Goal: Task Accomplishment & Management: Complete application form

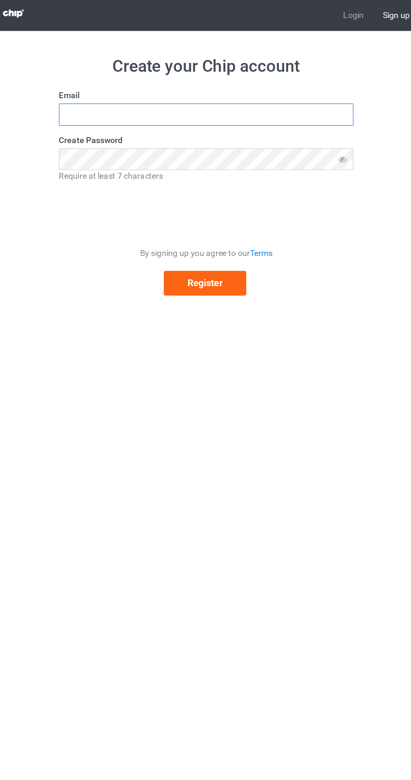
click at [265, 81] on input "text" at bounding box center [206, 83] width 210 height 16
click at [289, 83] on input "text" at bounding box center [206, 83] width 210 height 16
type input "Yousf"
type input "yousfameur@gmail.com"
click at [304, 114] on icon at bounding box center [303, 115] width 16 height 16
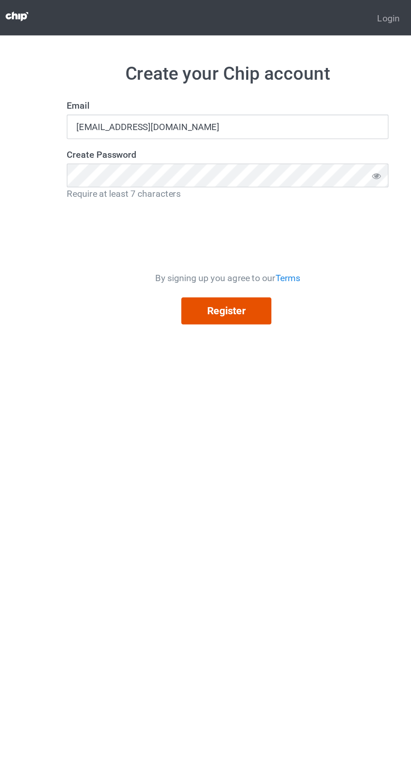
click at [193, 203] on button "Register" at bounding box center [204, 202] width 59 height 17
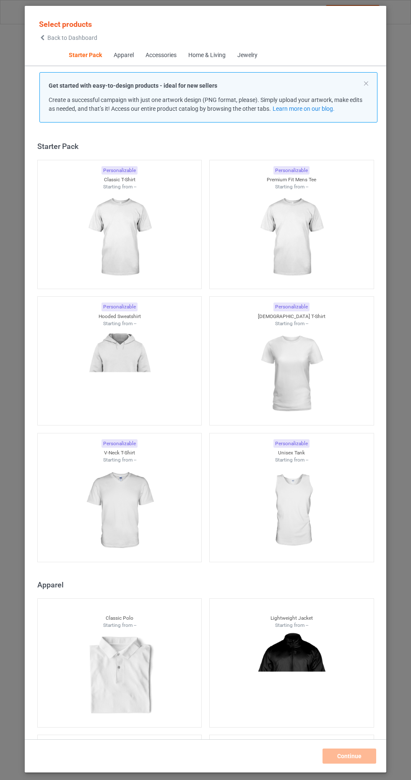
scroll to position [11, 0]
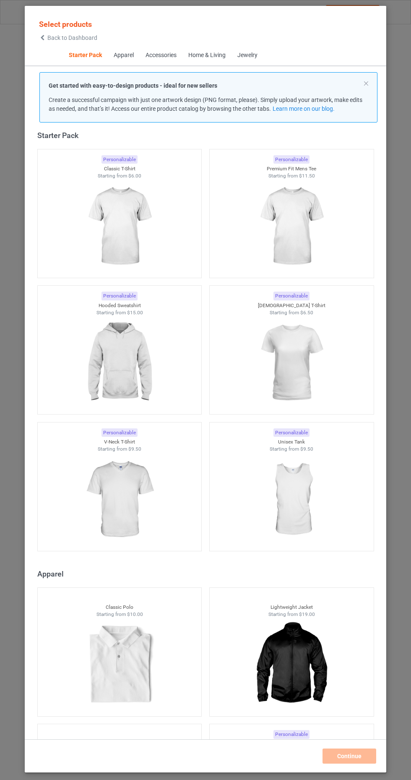
click at [93, 228] on img at bounding box center [119, 226] width 75 height 94
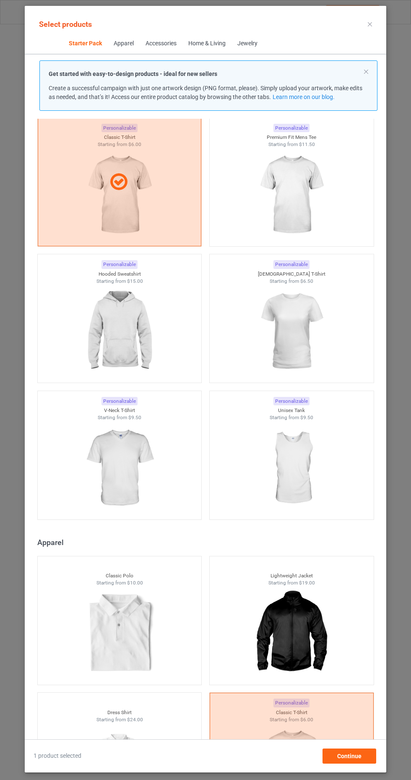
scroll to position [9, 0]
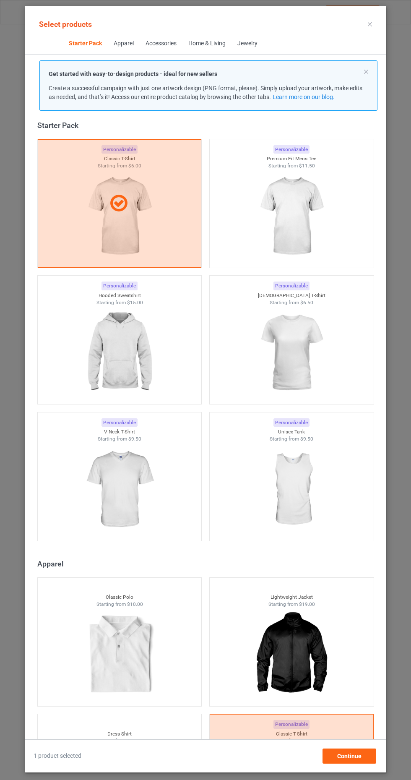
click at [71, 219] on div at bounding box center [120, 203] width 164 height 128
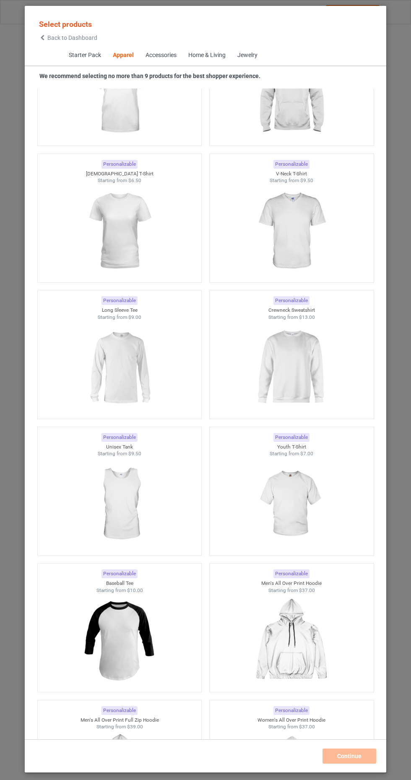
scroll to position [498, 0]
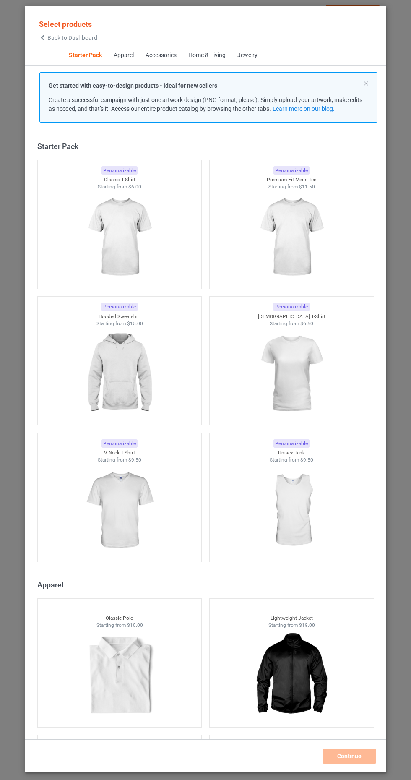
click at [96, 233] on img at bounding box center [119, 237] width 75 height 94
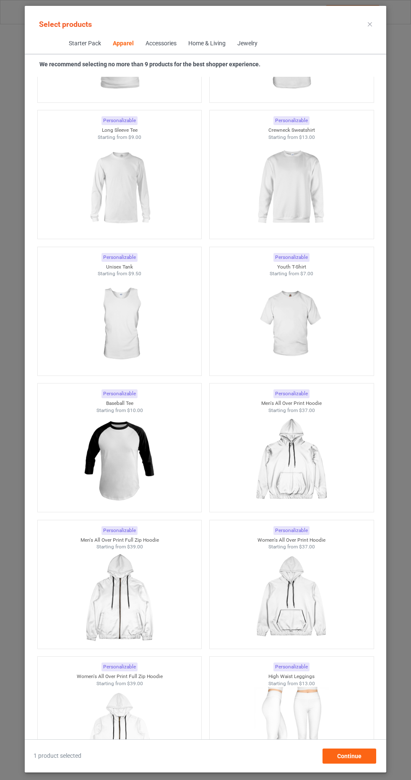
scroll to position [669, 0]
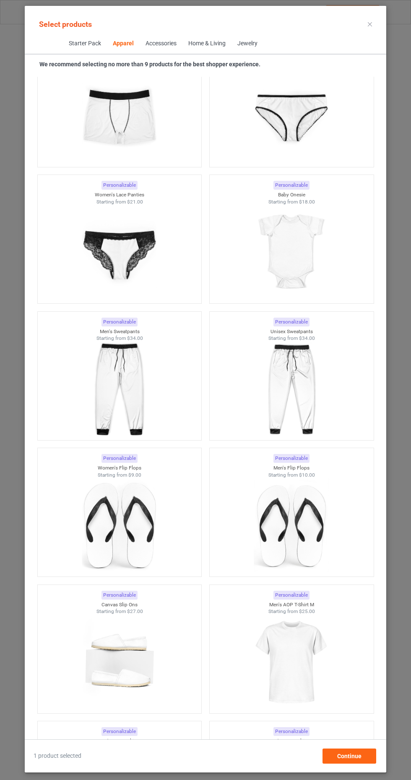
scroll to position [2958, 0]
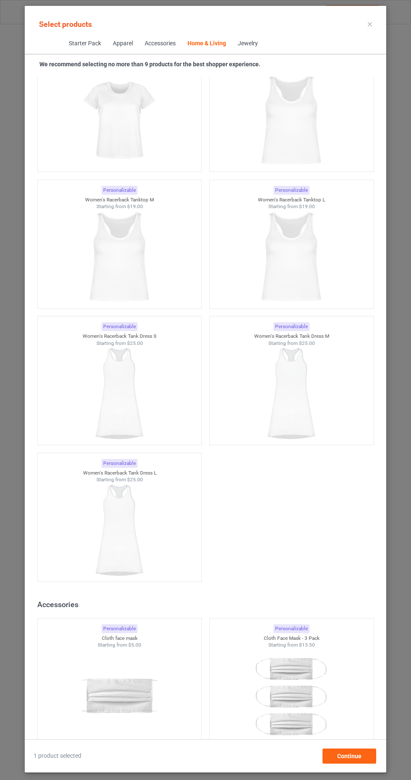
scroll to position [49, 0]
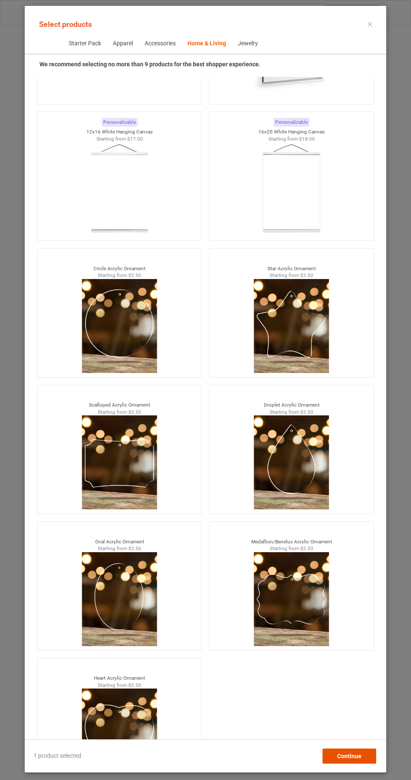
click at [360, 752] on div "Continue" at bounding box center [349, 755] width 54 height 15
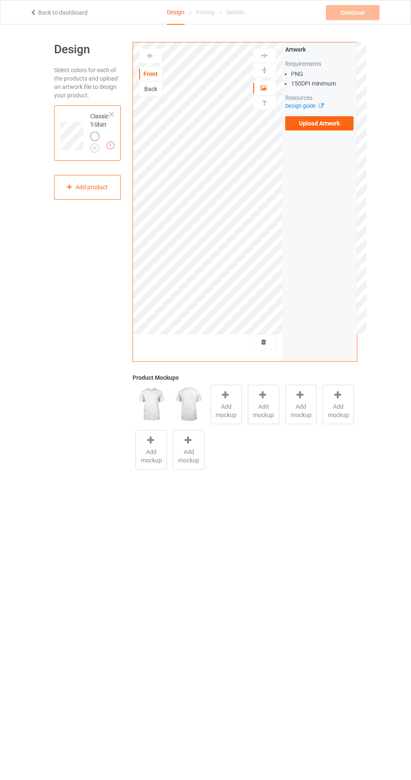
click at [272, 90] on div at bounding box center [264, 88] width 23 height 8
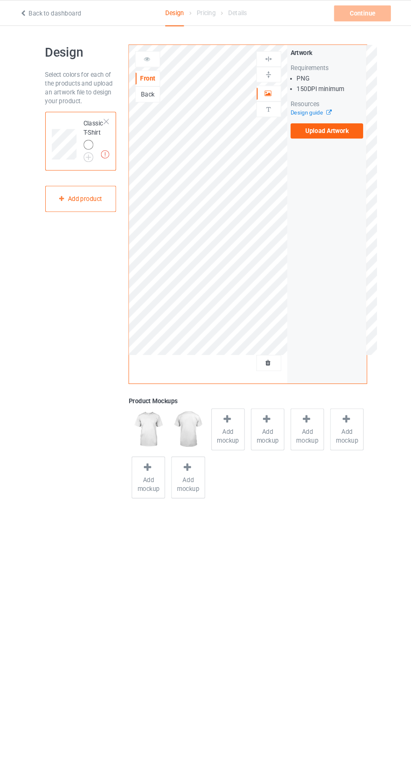
click at [273, 88] on div at bounding box center [264, 88] width 23 height 8
click at [268, 91] on div "Artwork" at bounding box center [264, 88] width 23 height 15
click at [0, 0] on img at bounding box center [0, 0] width 0 height 0
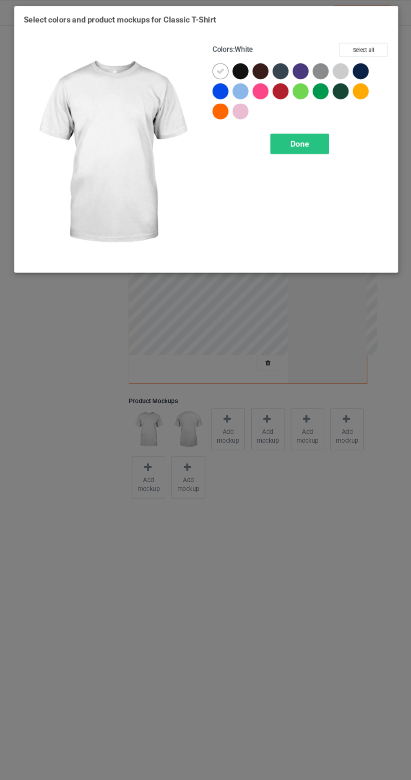
click at [244, 69] on div at bounding box center [237, 67] width 15 height 15
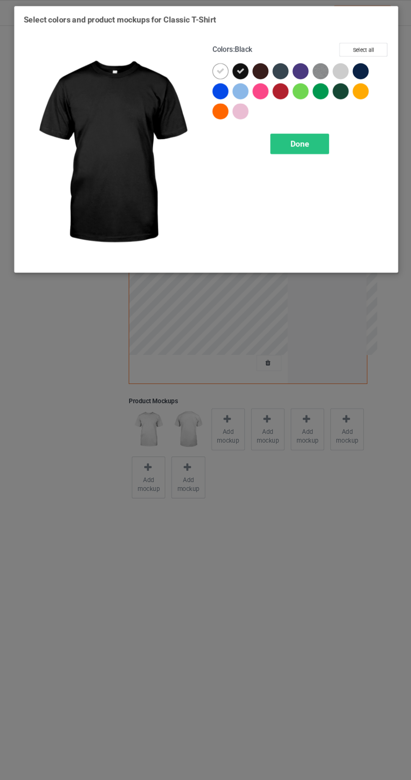
click at [308, 130] on div "Done" at bounding box center [293, 135] width 55 height 19
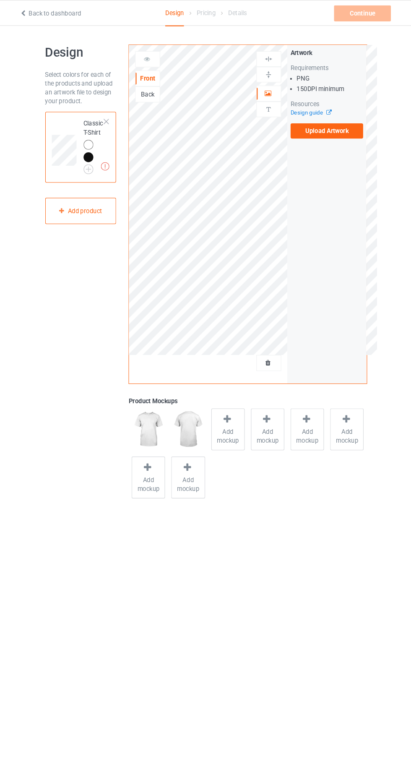
click at [0, 0] on img at bounding box center [0, 0] width 0 height 0
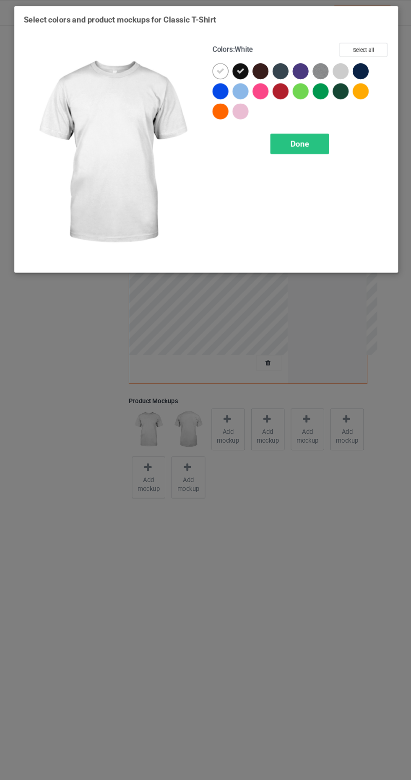
click at [329, 72] on div at bounding box center [332, 67] width 15 height 15
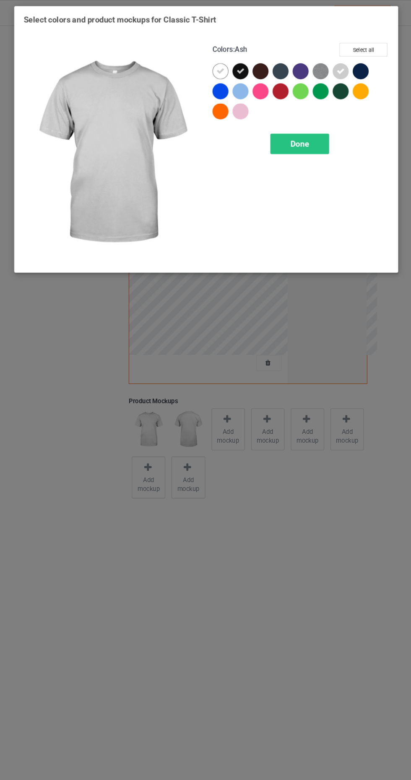
click at [304, 143] on div "Done" at bounding box center [293, 135] width 55 height 19
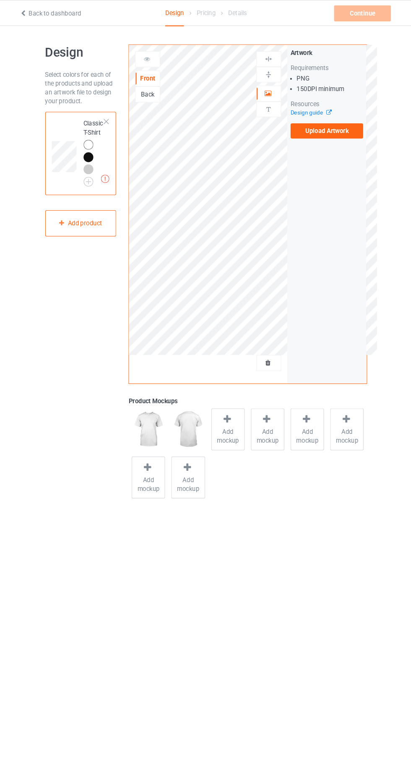
click at [273, 92] on div "Artwork" at bounding box center [264, 88] width 23 height 15
click at [267, 87] on icon at bounding box center [263, 87] width 7 height 6
click at [263, 87] on icon at bounding box center [263, 87] width 7 height 6
click at [327, 124] on label "Upload Artwork" at bounding box center [319, 123] width 69 height 14
click at [0, 0] on input "Upload Artwork" at bounding box center [0, 0] width 0 height 0
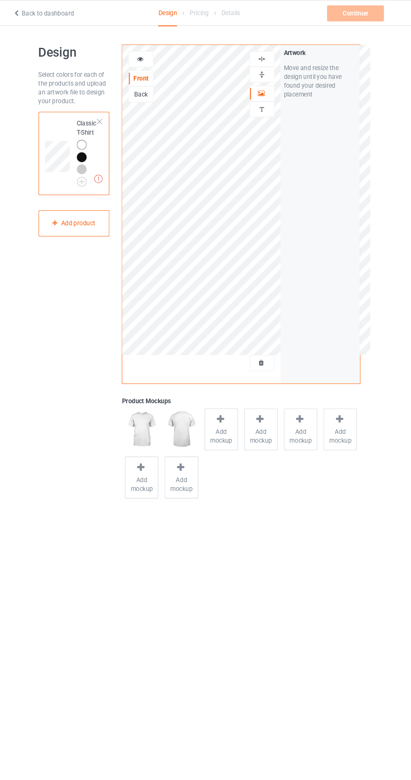
click at [273, 341] on div at bounding box center [264, 342] width 23 height 8
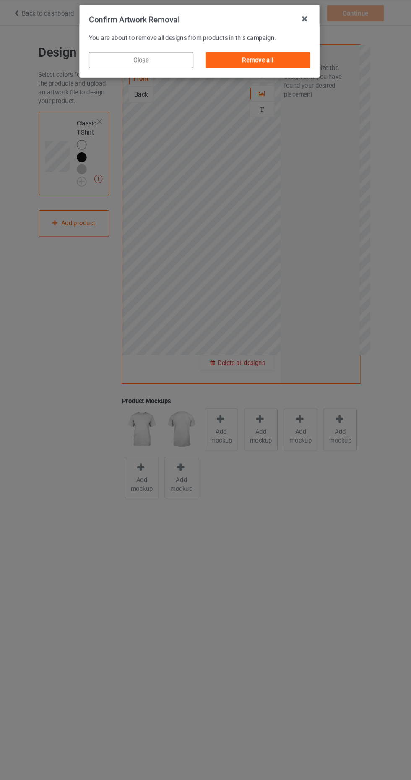
click at [268, 345] on div "Confirm Artwork Removal You are about to remove all designs from products in th…" at bounding box center [205, 390] width 411 height 780
click at [298, 55] on div "Remove all" at bounding box center [260, 56] width 99 height 15
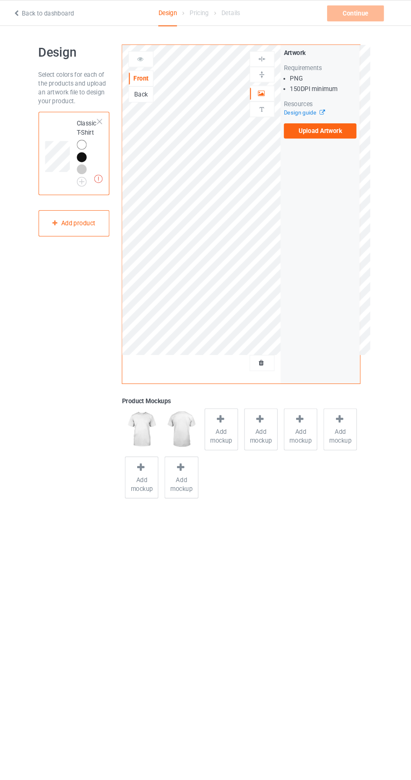
click at [344, 118] on label "Upload Artwork" at bounding box center [319, 123] width 69 height 14
click at [0, 0] on input "Upload Artwork" at bounding box center [0, 0] width 0 height 0
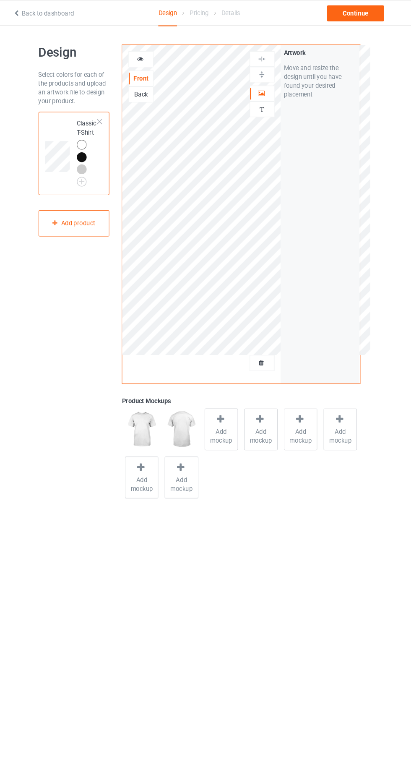
click at [99, 151] on div at bounding box center [96, 149] width 12 height 12
click at [95, 157] on div at bounding box center [94, 159] width 9 height 9
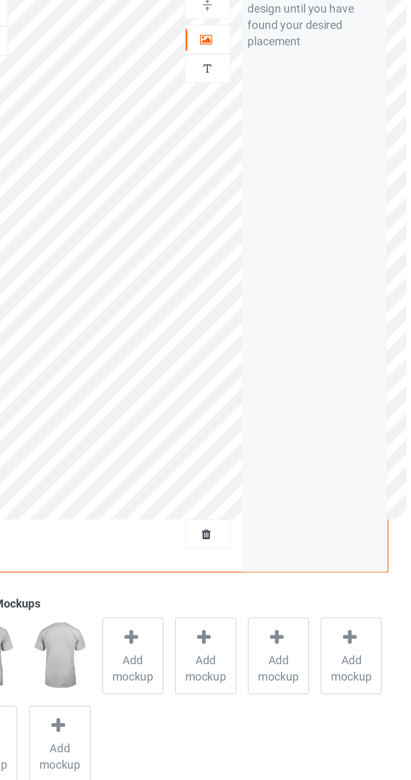
click at [229, 392] on icon at bounding box center [225, 394] width 10 height 9
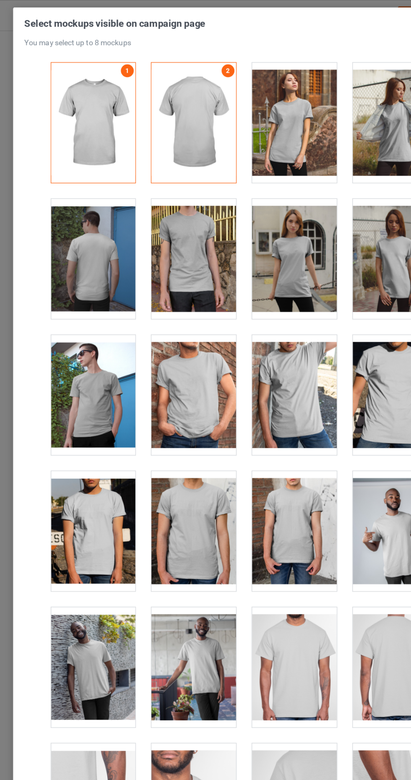
click at [162, 212] on div at bounding box center [166, 203] width 66 height 94
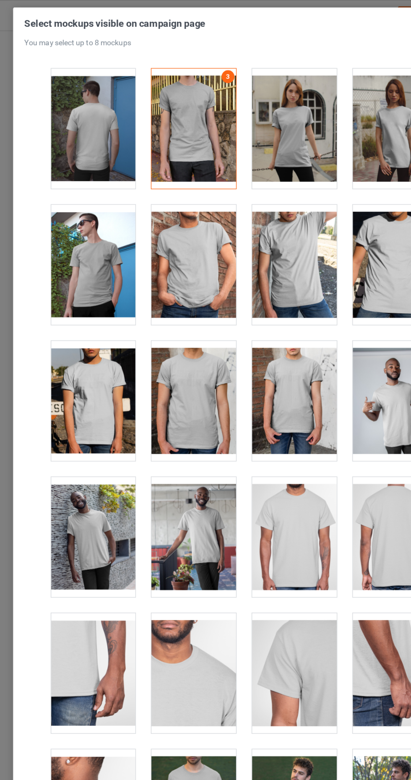
scroll to position [141, 0]
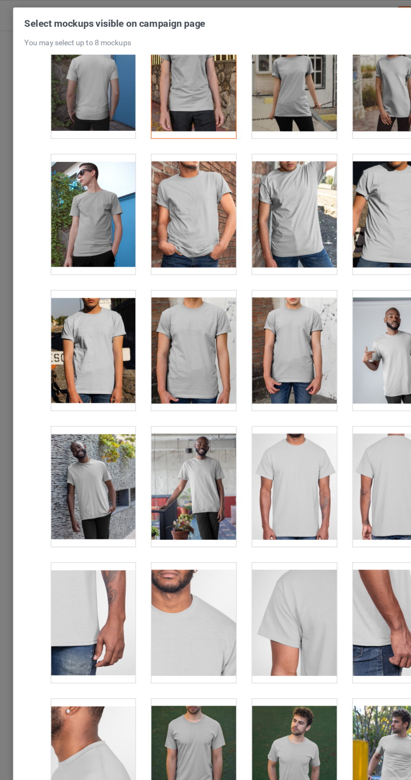
click at [255, 385] on div at bounding box center [245, 381] width 66 height 94
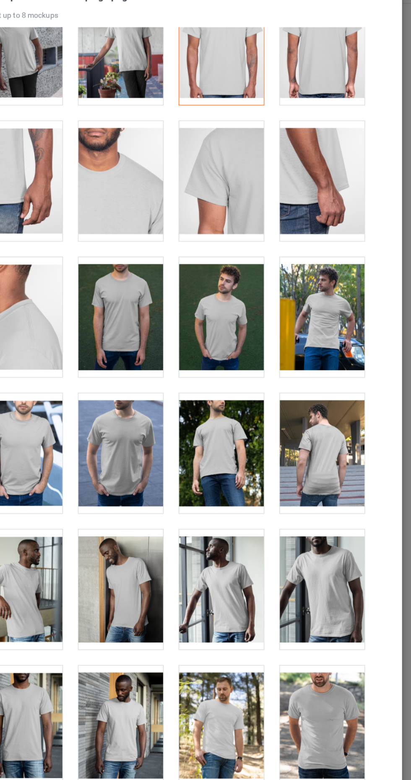
scroll to position [468, 0]
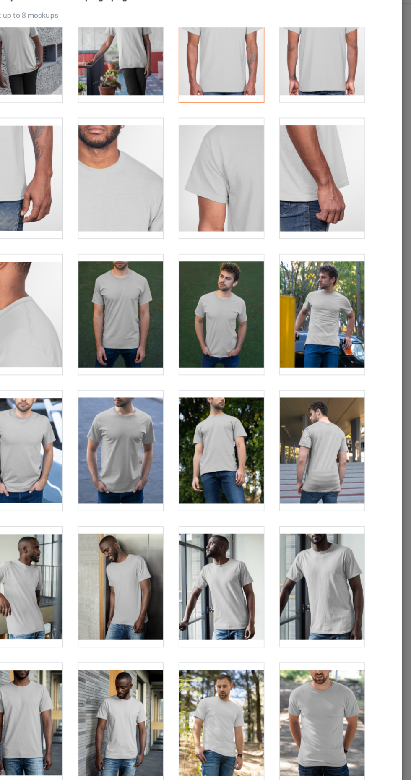
click at [346, 286] on div at bounding box center [324, 268] width 66 height 94
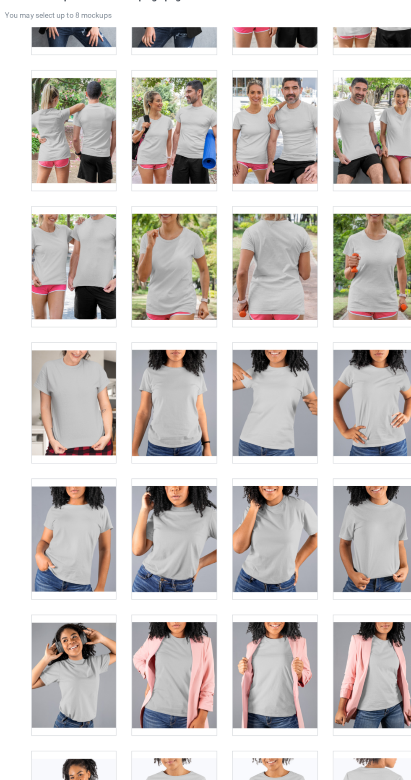
scroll to position [11129, 0]
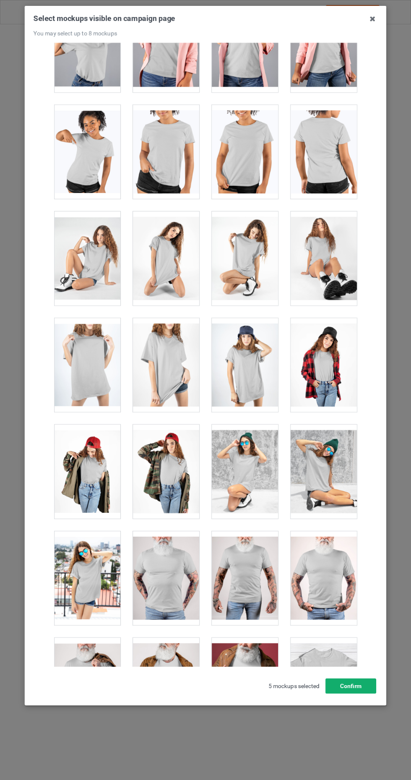
click at [363, 693] on button "Confirm" at bounding box center [350, 685] width 51 height 15
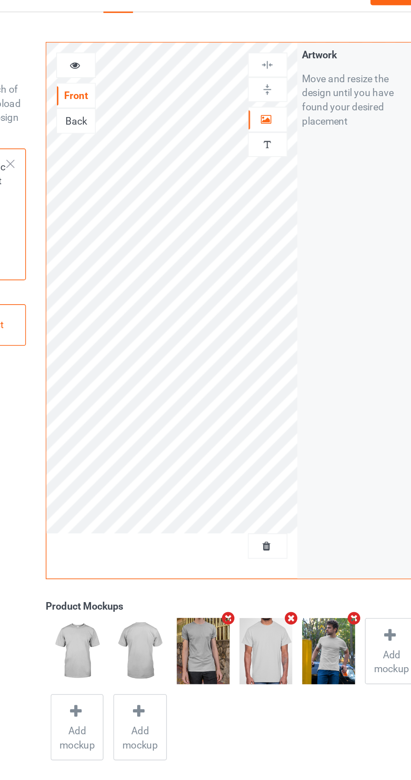
click at [153, 57] on div at bounding box center [150, 56] width 23 height 8
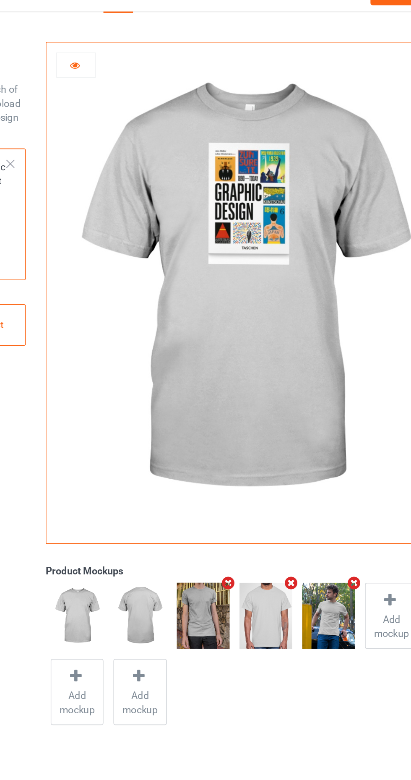
click at [150, 56] on icon at bounding box center [149, 55] width 7 height 6
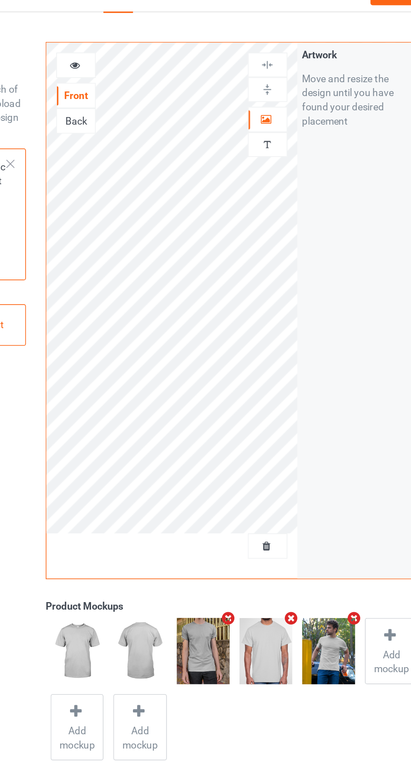
click at [228, 398] on img at bounding box center [226, 404] width 31 height 39
click at [228, 406] on img at bounding box center [226, 404] width 31 height 39
click at [152, 55] on icon at bounding box center [149, 55] width 7 height 6
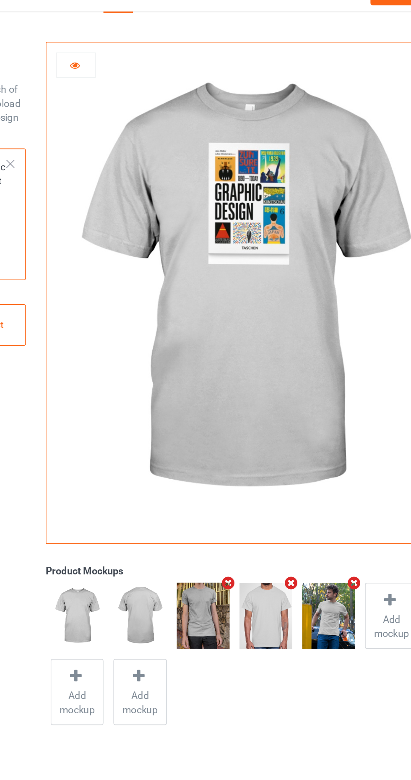
click at [251, 153] on img at bounding box center [250, 188] width 234 height 292
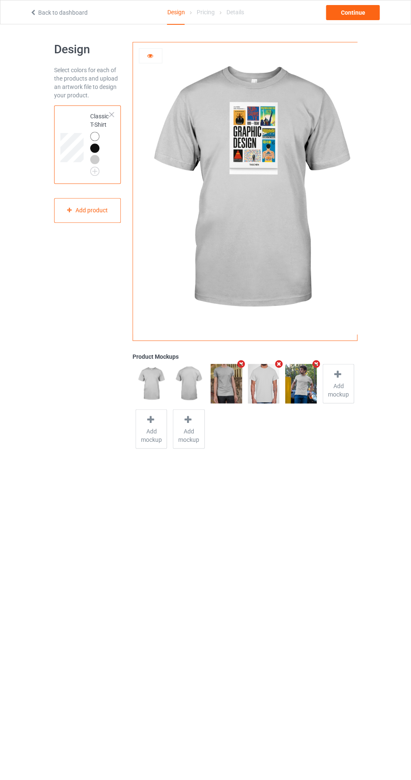
click at [149, 55] on icon at bounding box center [149, 55] width 7 height 6
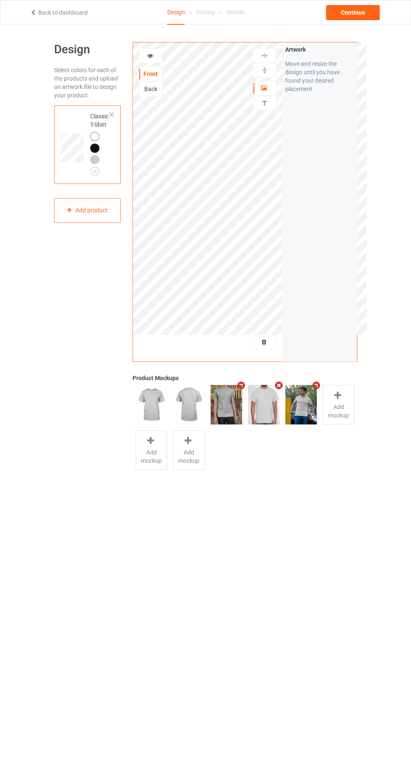
click at [231, 407] on img at bounding box center [226, 404] width 31 height 39
click at [258, 417] on img at bounding box center [263, 404] width 31 height 39
click at [302, 411] on img at bounding box center [300, 404] width 31 height 39
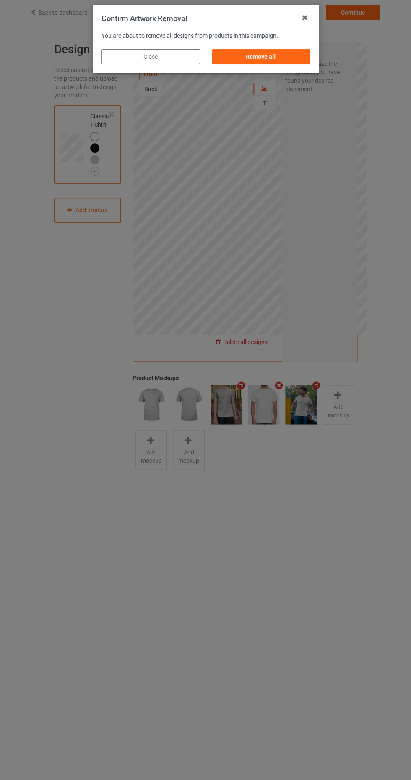
click at [286, 62] on div "Remove all" at bounding box center [260, 56] width 99 height 15
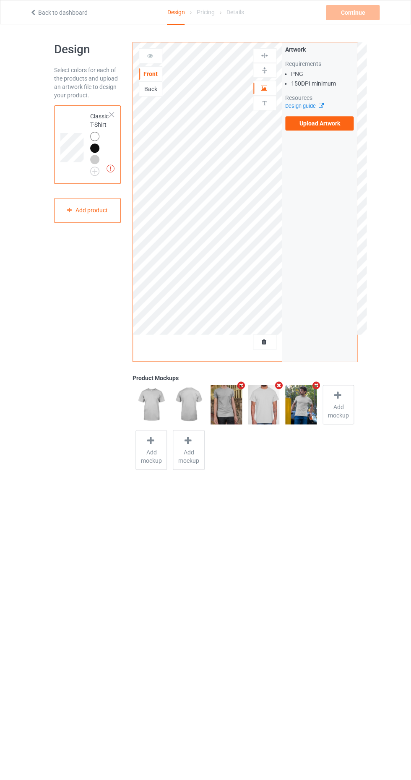
click at [330, 128] on label "Upload Artwork" at bounding box center [319, 123] width 69 height 14
click at [0, 0] on input "Upload Artwork" at bounding box center [0, 0] width 0 height 0
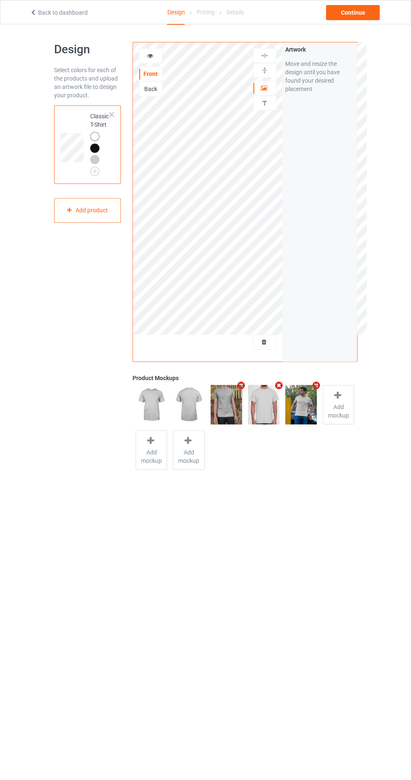
click at [237, 409] on img at bounding box center [226, 404] width 31 height 39
click at [268, 411] on img at bounding box center [263, 404] width 31 height 39
click at [309, 411] on img at bounding box center [300, 404] width 31 height 39
click at [307, 411] on img at bounding box center [300, 404] width 31 height 39
click at [309, 411] on img at bounding box center [300, 404] width 31 height 39
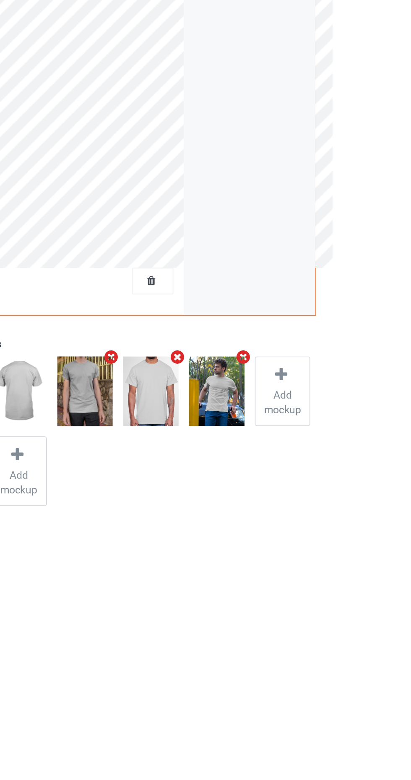
click at [351, 419] on div "Add mockup" at bounding box center [337, 404] width 31 height 39
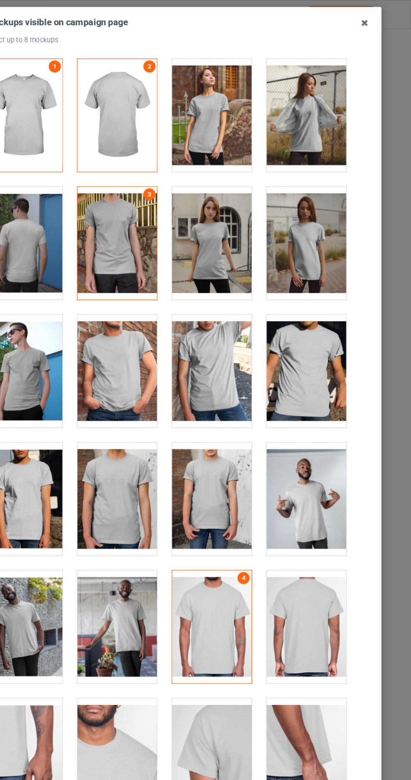
click at [376, 19] on icon at bounding box center [372, 18] width 13 height 13
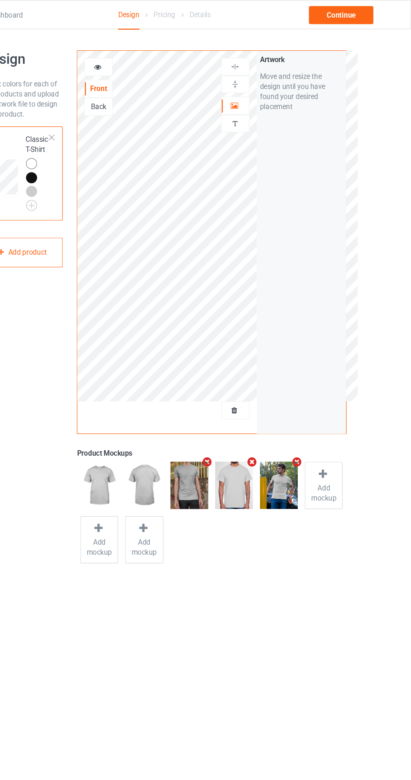
click at [265, 409] on img at bounding box center [263, 404] width 31 height 39
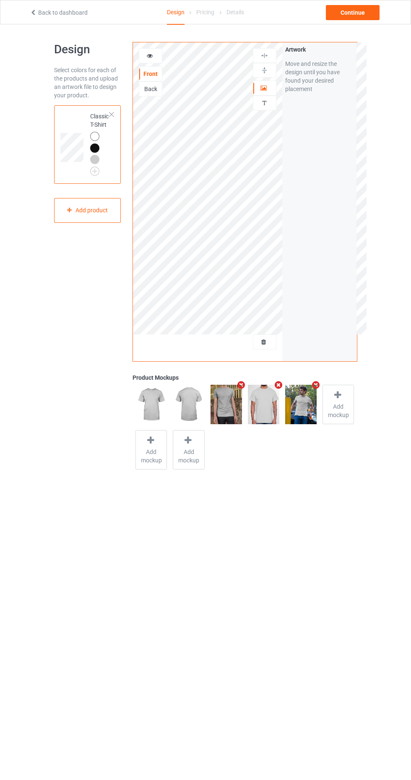
click at [234, 404] on img at bounding box center [226, 404] width 31 height 39
click at [276, 409] on img at bounding box center [263, 404] width 31 height 39
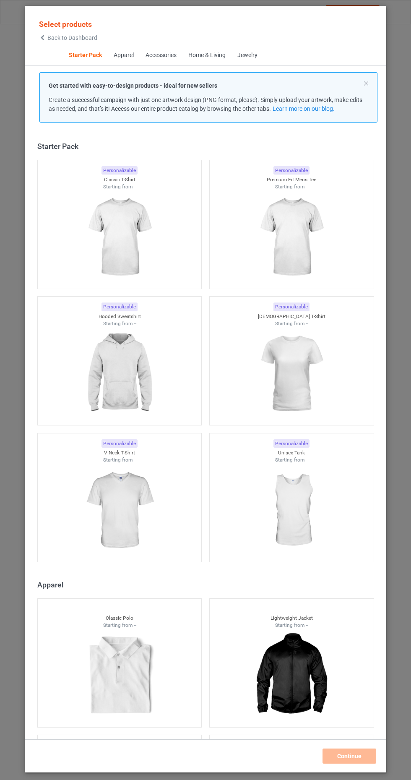
scroll to position [11, 0]
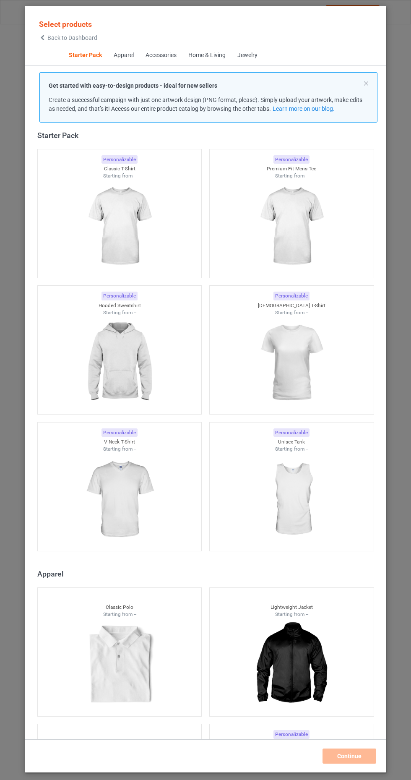
click at [136, 216] on img at bounding box center [119, 226] width 75 height 94
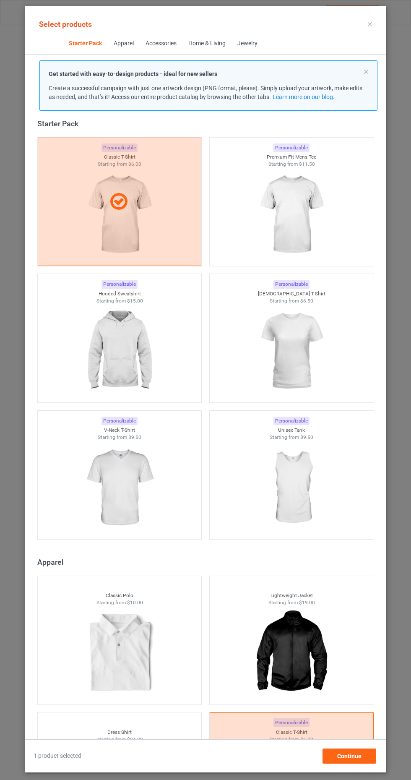
click at [370, 24] on icon at bounding box center [370, 24] width 4 height 4
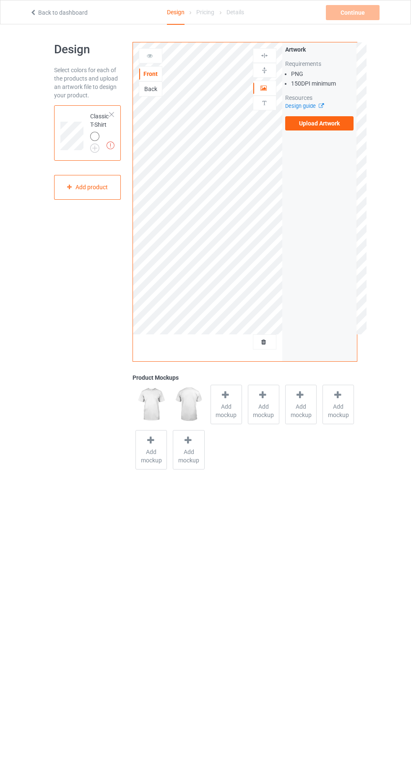
click at [326, 125] on label "Upload Artwork" at bounding box center [319, 123] width 69 height 14
click at [0, 0] on input "Upload Artwork" at bounding box center [0, 0] width 0 height 0
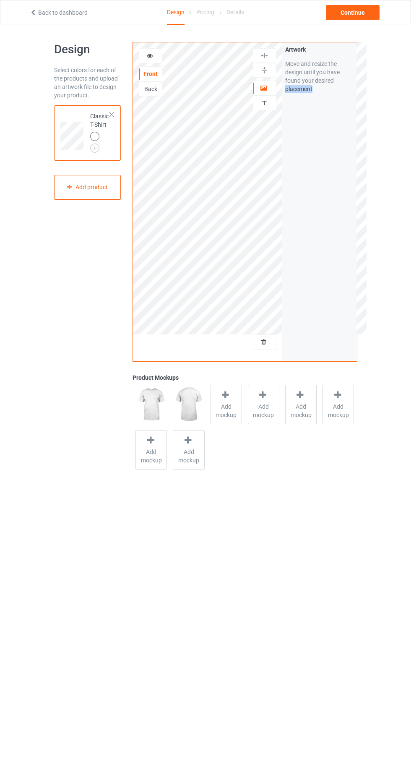
click at [289, 213] on div "Artwork Move and resize the design until you have found your desired placement" at bounding box center [319, 201] width 75 height 319
click at [331, 219] on div "Artwork Move and resize the design until you have found your desired placement" at bounding box center [319, 201] width 75 height 319
click at [306, 206] on div "Artwork Move and resize the design until you have found your desired placement" at bounding box center [319, 201] width 75 height 319
